Goal: Communication & Community: Answer question/provide support

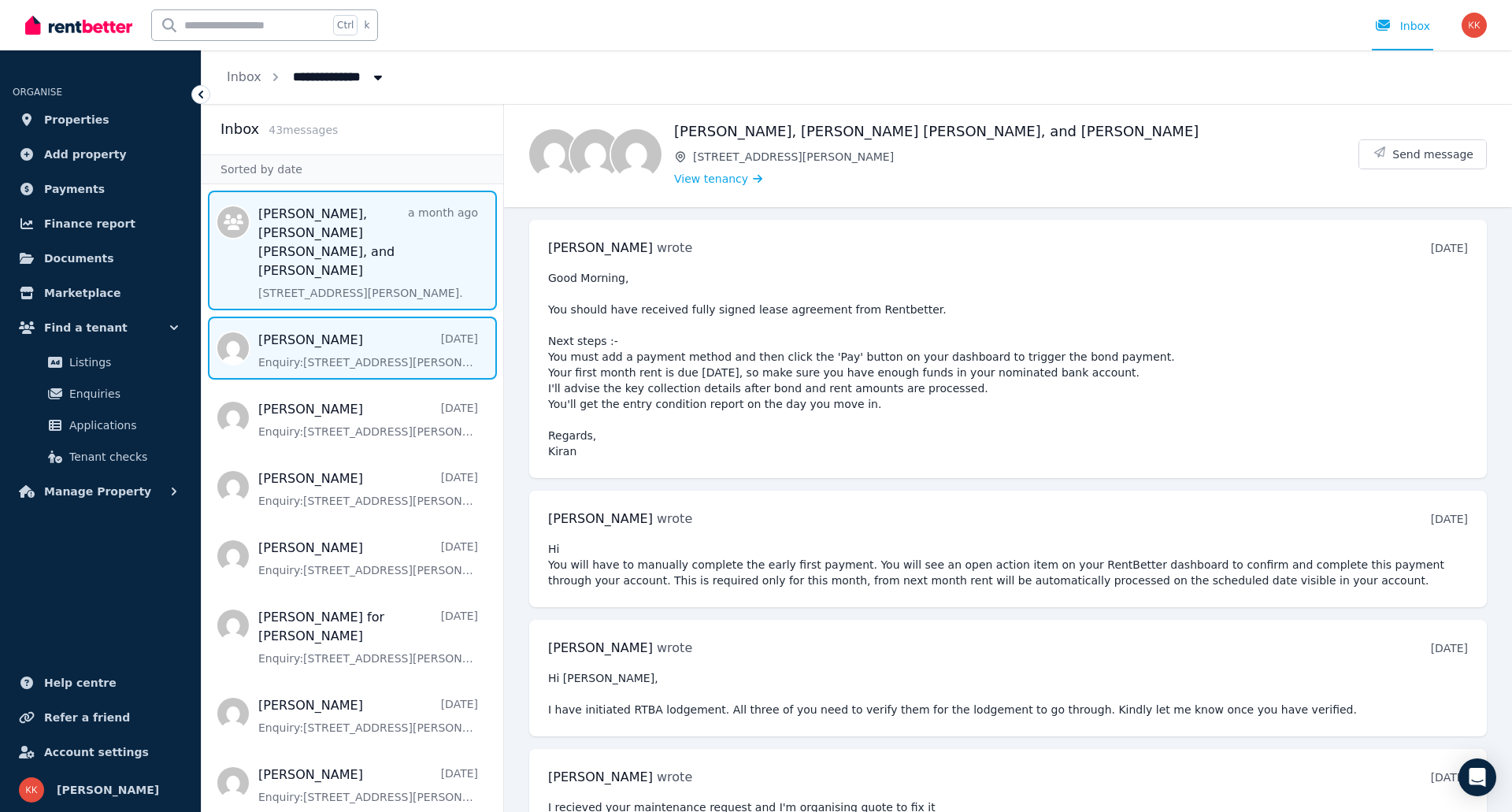
drag, startPoint x: 424, startPoint y: 336, endPoint x: 420, endPoint y: 328, distance: 8.9
click at [424, 336] on span "Message list" at bounding box center [352, 348] width 301 height 63
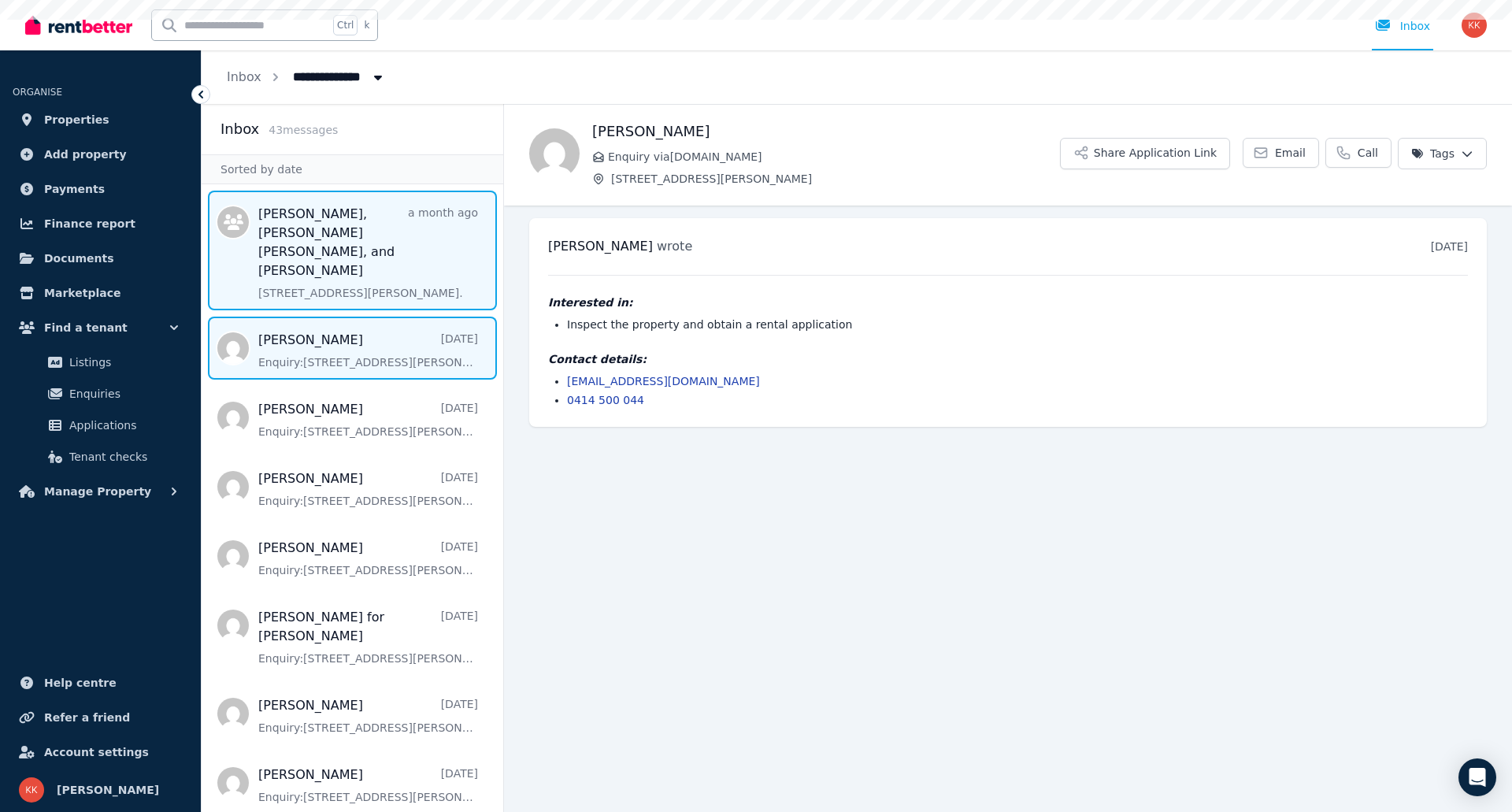
click at [402, 273] on span "Message list" at bounding box center [352, 251] width 301 height 120
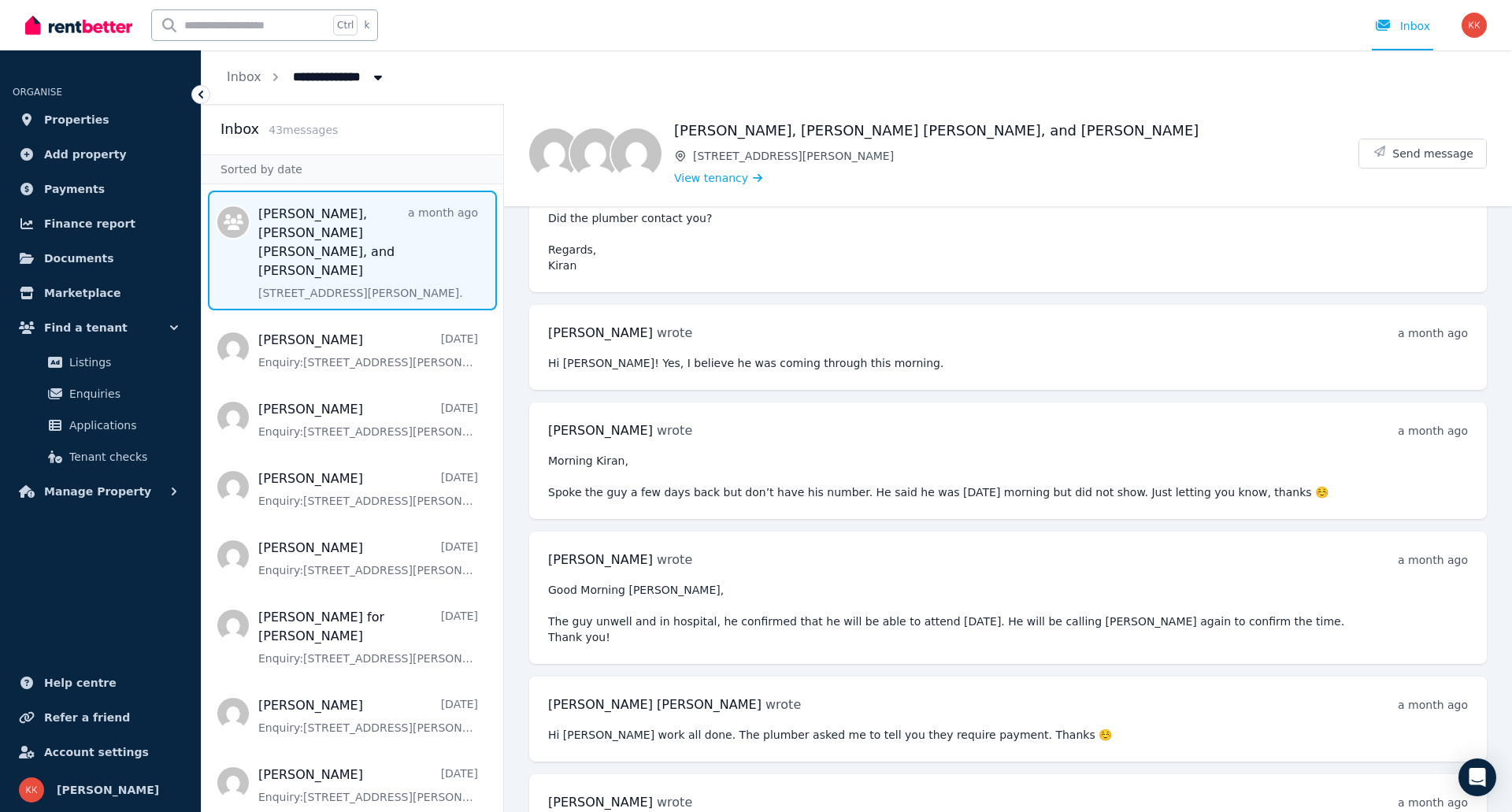
scroll to position [2806, 0]
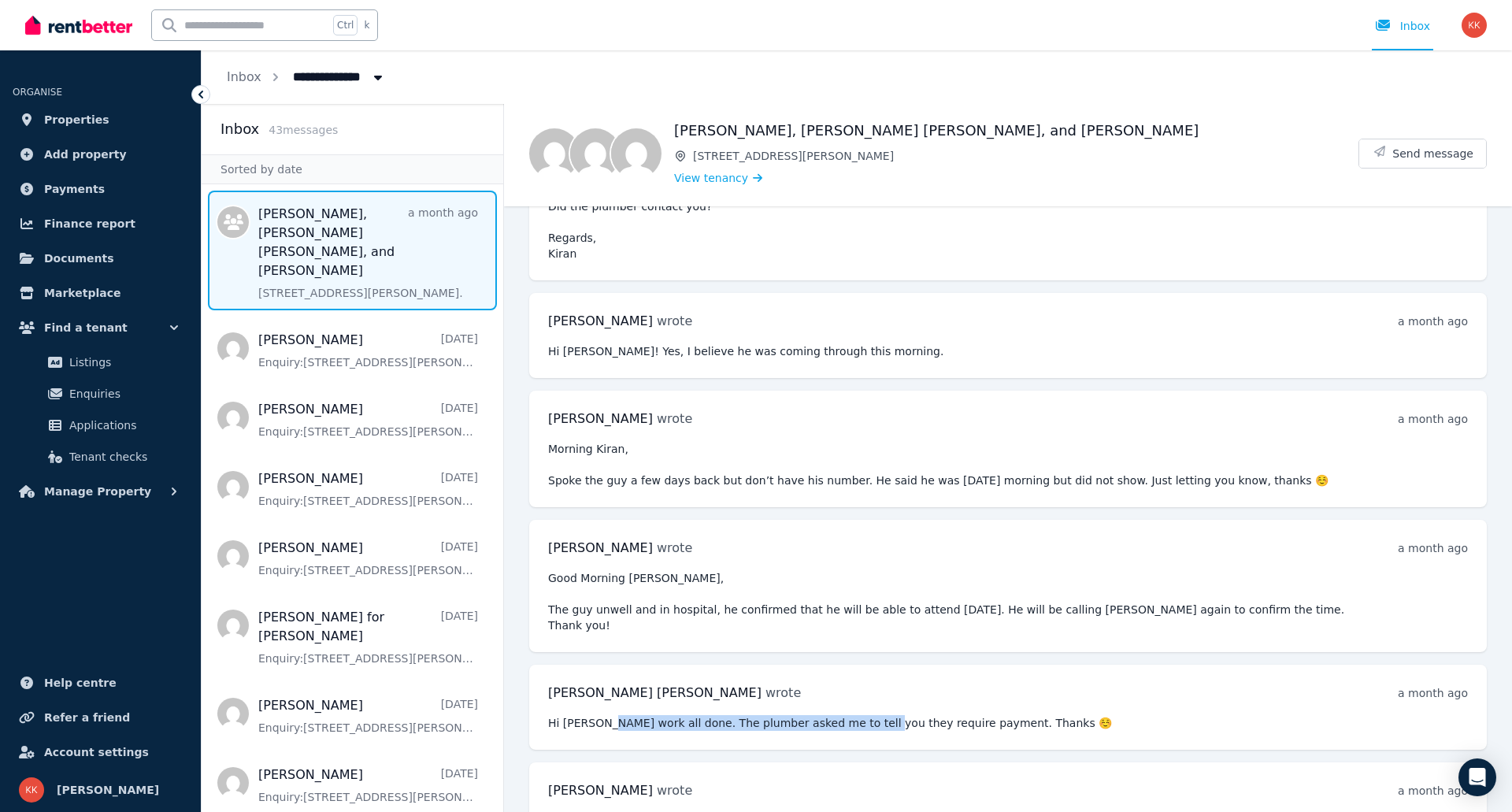
drag, startPoint x: 604, startPoint y: 670, endPoint x: 846, endPoint y: 670, distance: 242.0
click at [846, 715] on pre "Hi [PERSON_NAME] work all done. The plumber asked me to tell you they require p…" at bounding box center [1008, 723] width 920 height 16
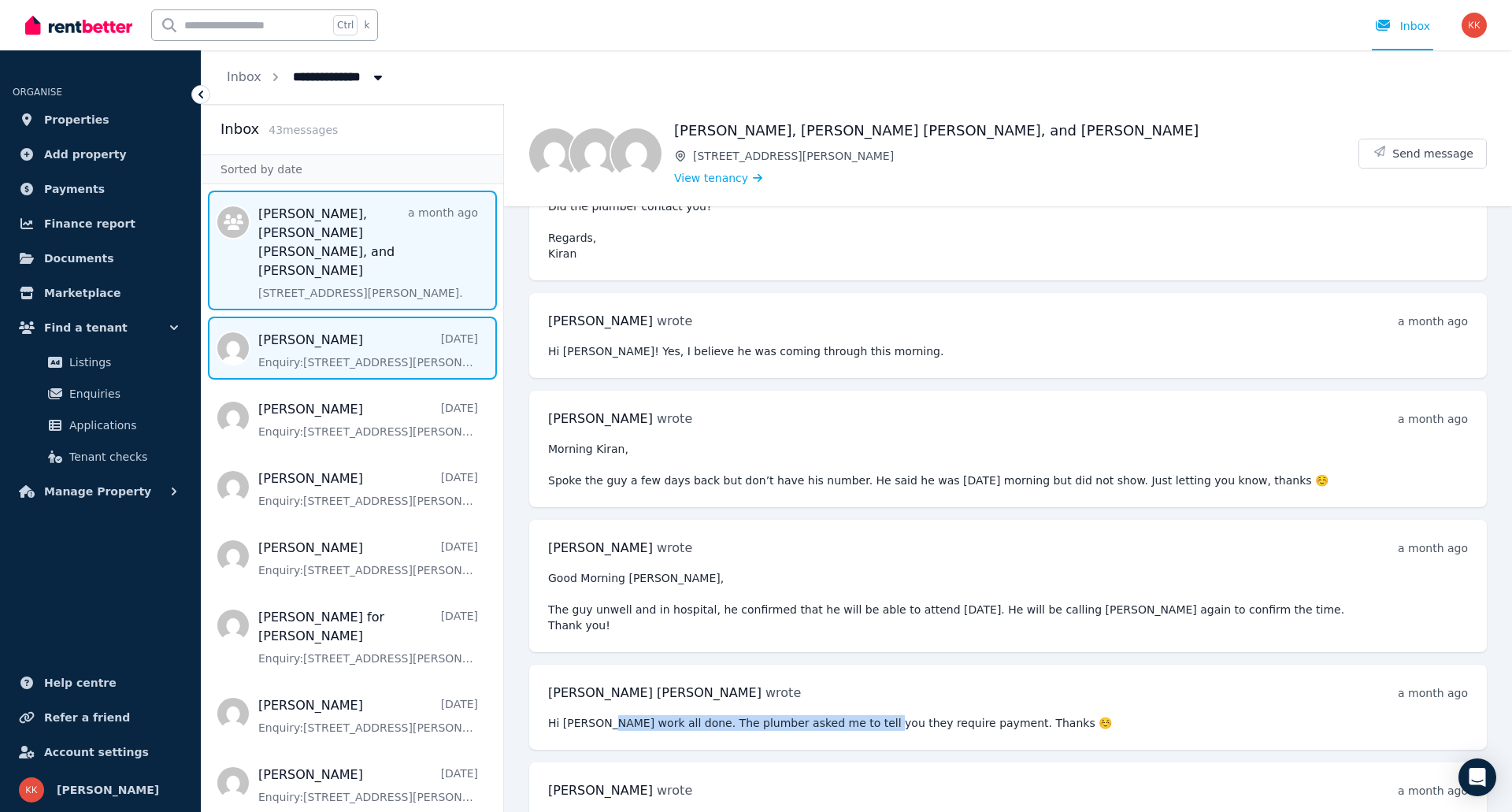
click at [379, 365] on span "Message list" at bounding box center [352, 348] width 301 height 63
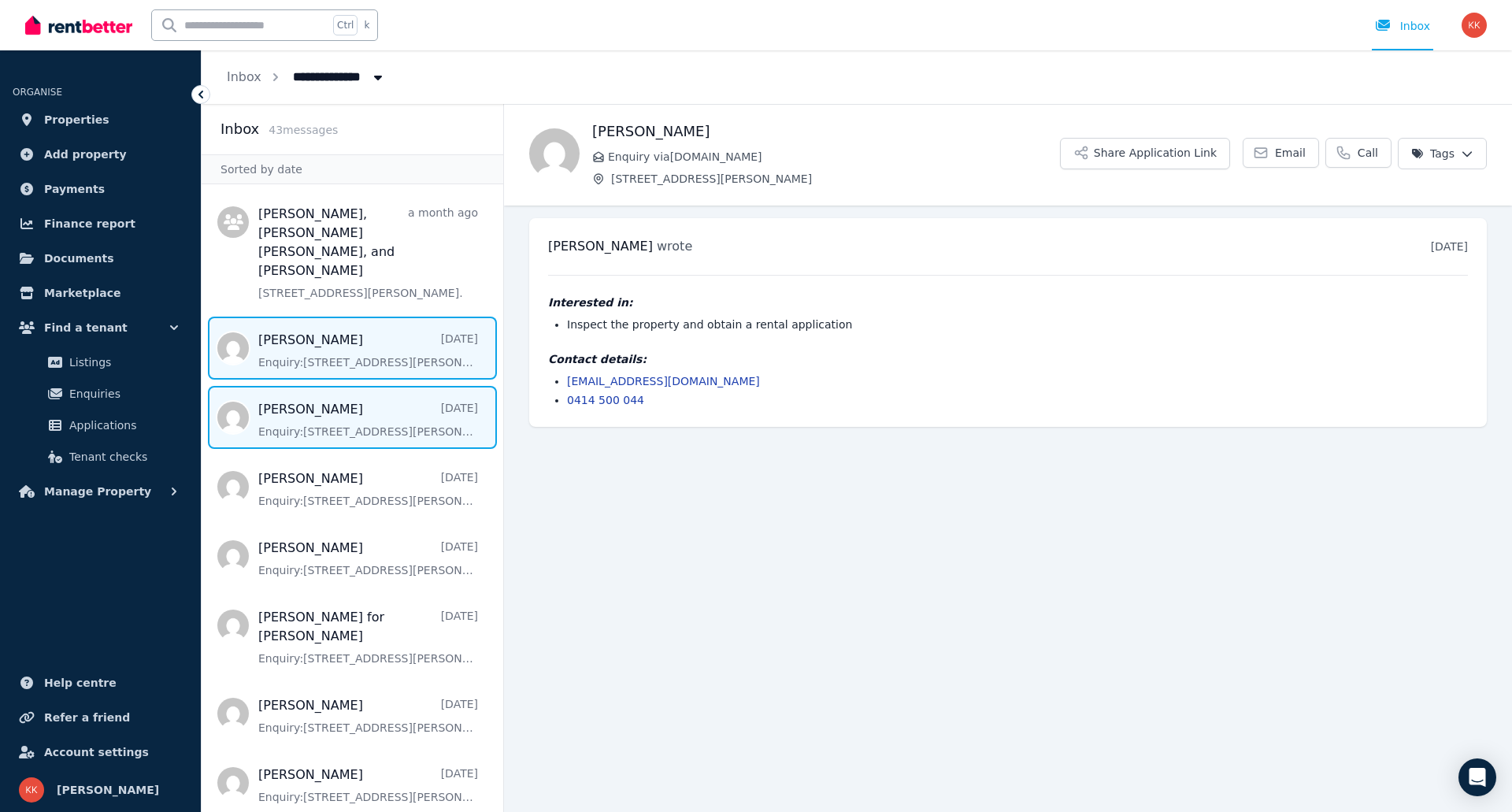
click at [374, 409] on span "Message list" at bounding box center [352, 417] width 301 height 63
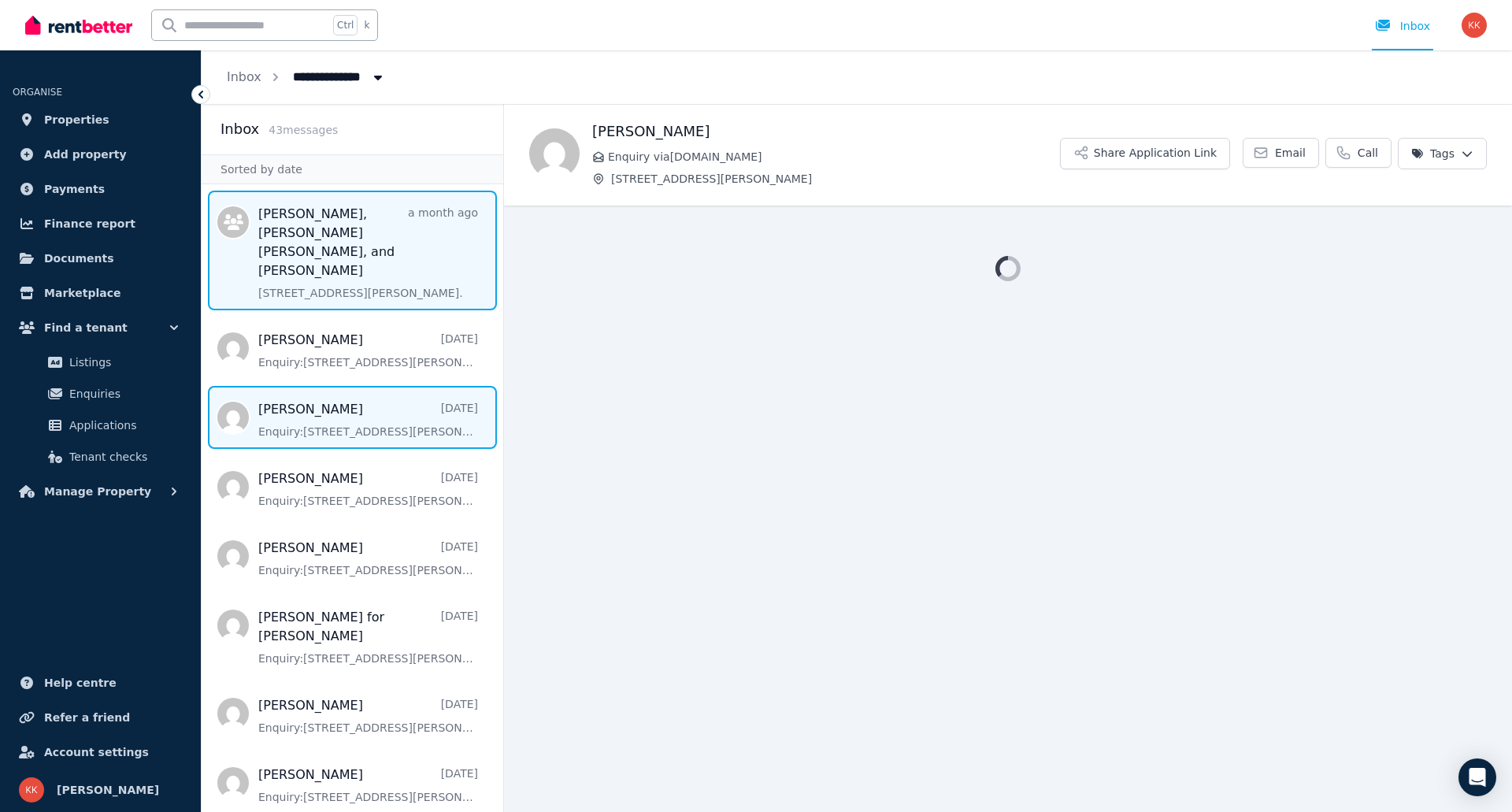
click at [352, 299] on span "Message list" at bounding box center [352, 251] width 301 height 120
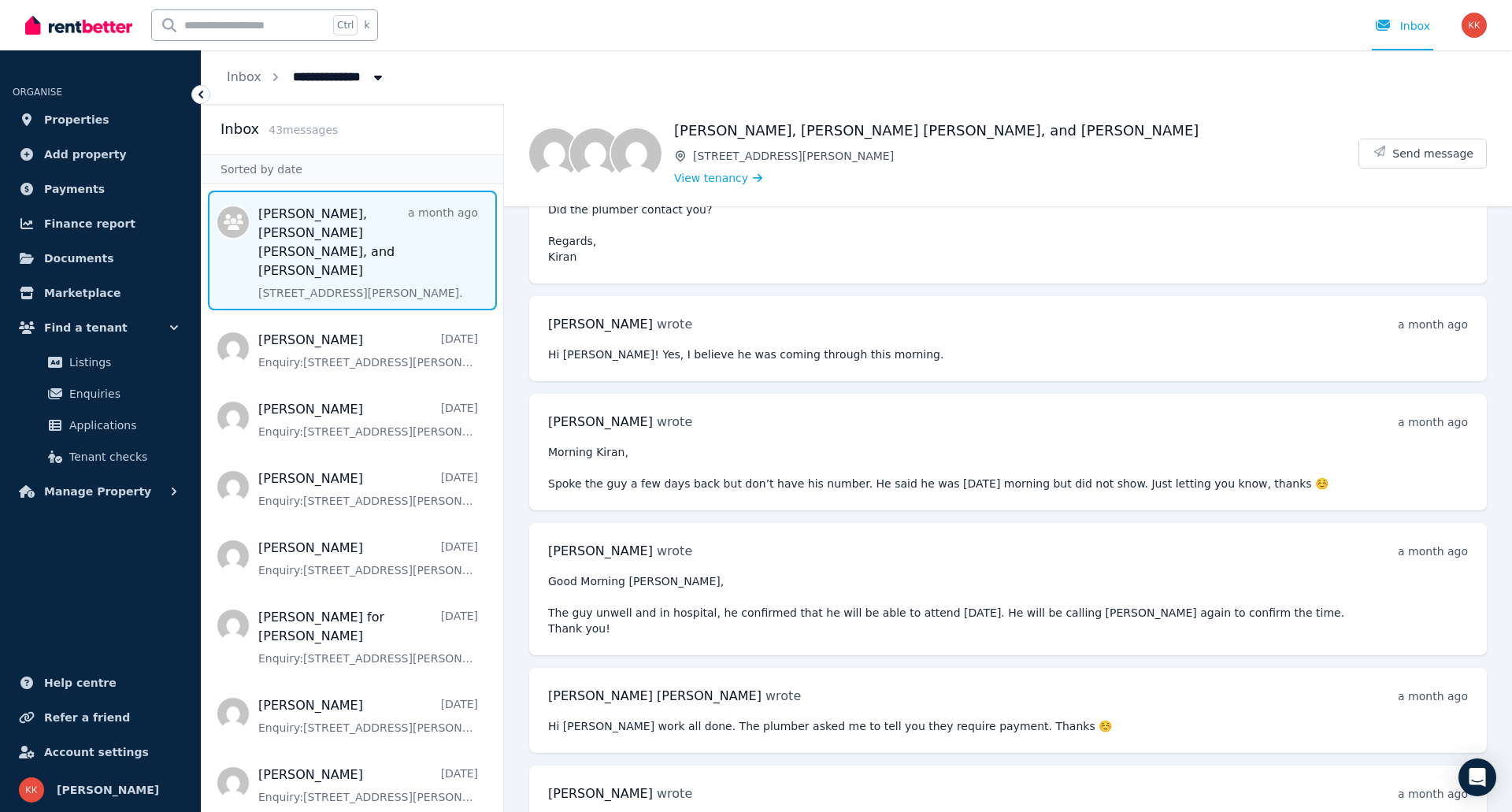
scroll to position [2806, 0]
